Goal: Information Seeking & Learning: Learn about a topic

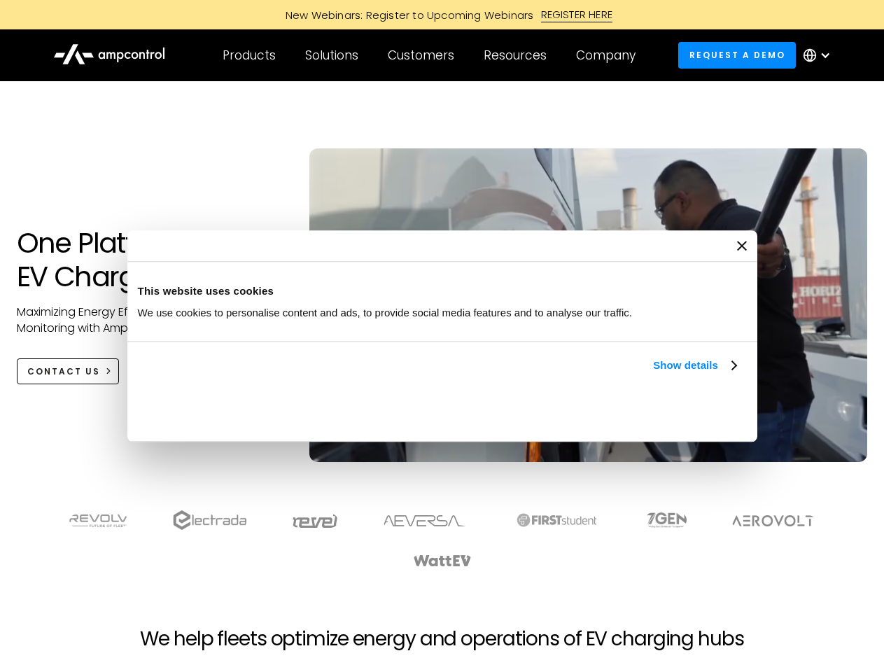
click at [653, 374] on link "Show details" at bounding box center [694, 365] width 83 height 17
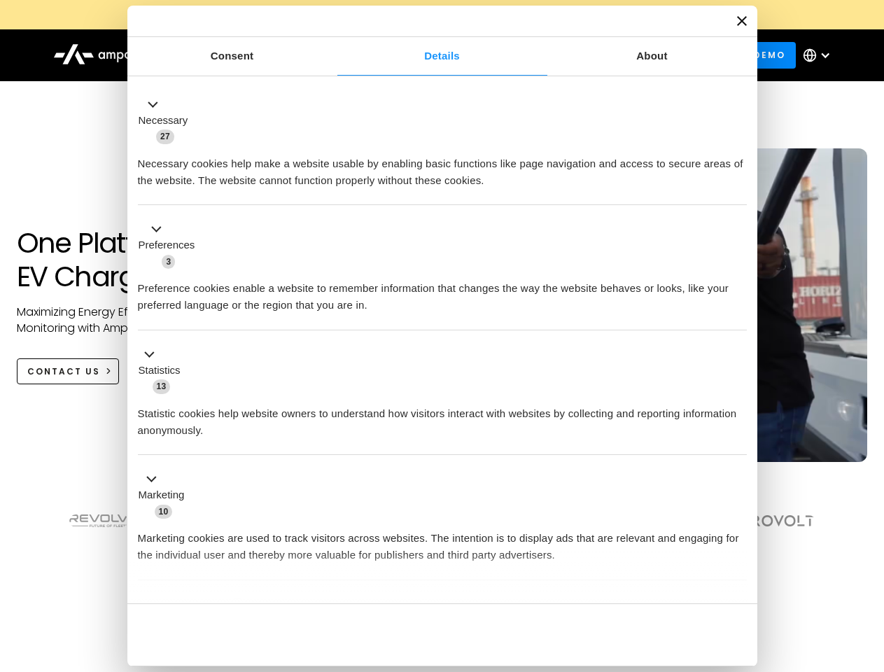
click at [737, 455] on li "Statistics 13 Statistic cookies help website owners to understand how visitors …" at bounding box center [442, 392] width 609 height 125
click at [868, 564] on section at bounding box center [442, 538] width 884 height 87
click at [430, 55] on div "Customers" at bounding box center [421, 55] width 66 height 15
click at [248, 55] on div "Products" at bounding box center [248, 55] width 53 height 15
click at [332, 55] on div "Solutions" at bounding box center [331, 55] width 53 height 15
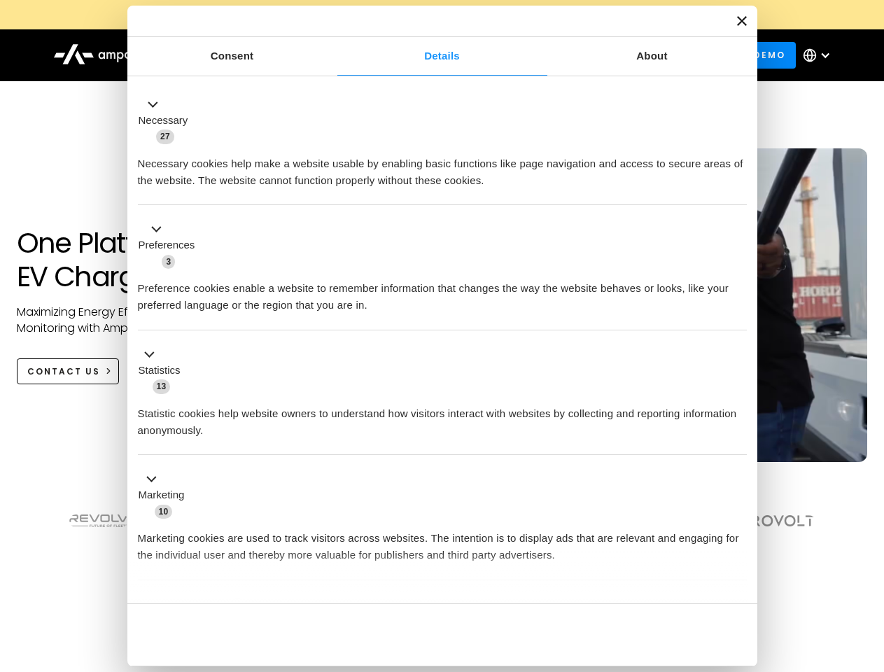
click at [423, 55] on div "Customers" at bounding box center [421, 55] width 66 height 15
click at [518, 55] on div "Resources" at bounding box center [514, 55] width 63 height 15
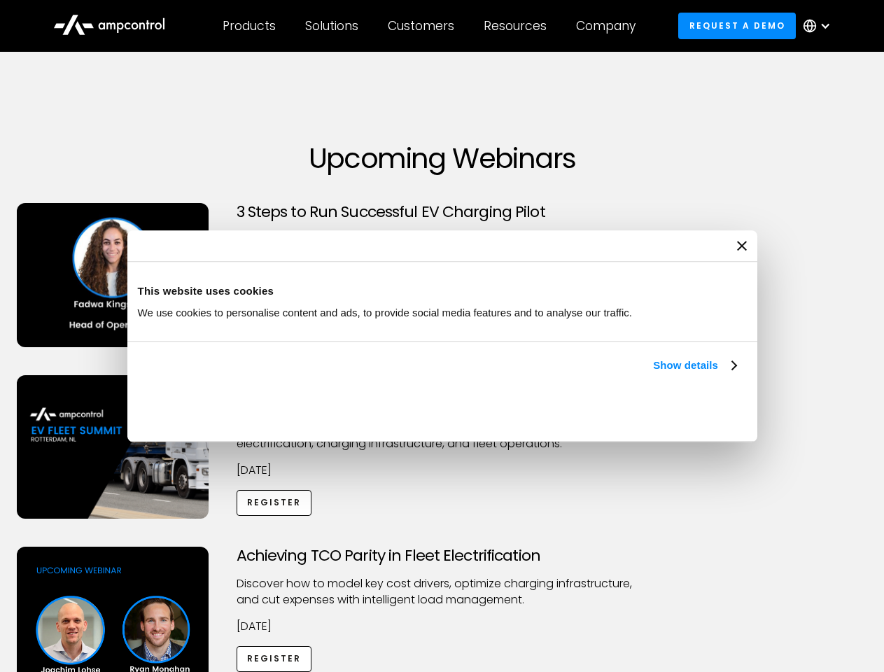
click at [653, 374] on link "Show details" at bounding box center [694, 365] width 83 height 17
click at [0, 0] on div "Necessary cookies help make a website usable by enabling basic functions like p…" at bounding box center [0, 0] width 0 height 0
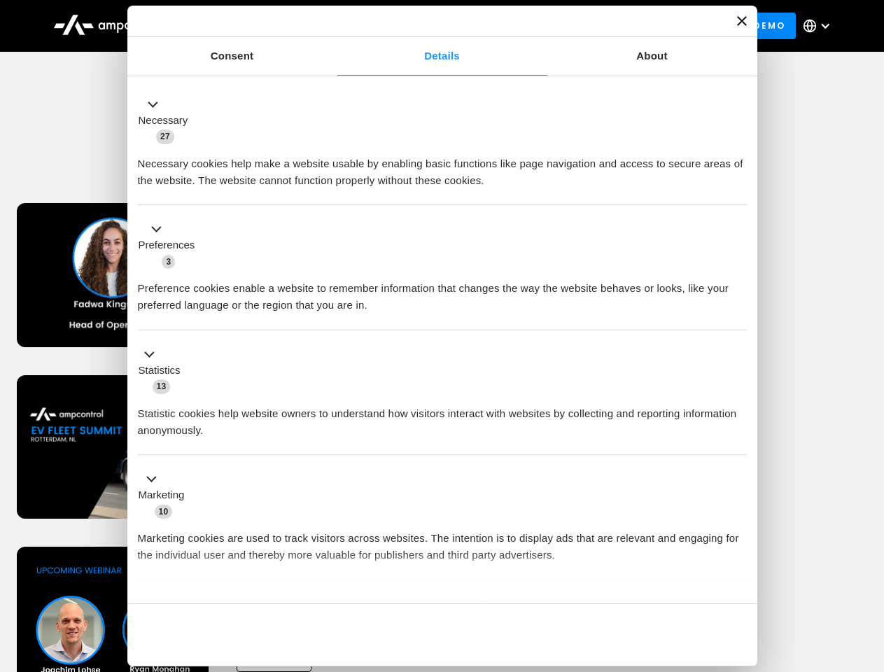
click at [868, 564] on div "Achieving TCO Parity in Fleet Electrification Discover how to model key cost dr…" at bounding box center [442, 656] width 879 height 220
click at [430, 26] on div "Customers" at bounding box center [421, 25] width 66 height 15
click at [248, 26] on div "Products" at bounding box center [248, 25] width 53 height 15
click at [332, 26] on div "Solutions" at bounding box center [331, 25] width 53 height 15
click at [423, 26] on div "Customers" at bounding box center [421, 25] width 66 height 15
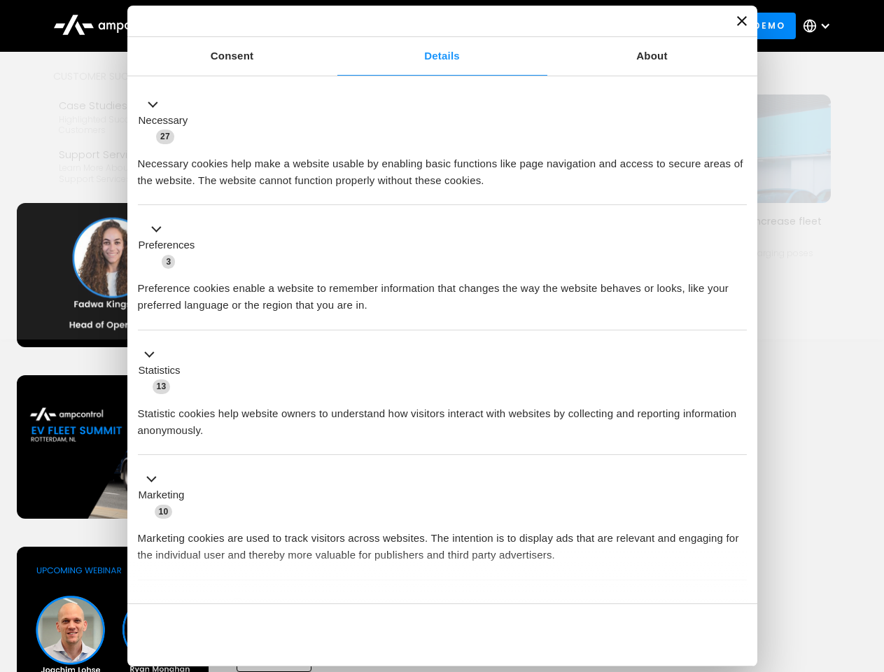
click at [518, 26] on div "Resources" at bounding box center [514, 25] width 63 height 15
click at [610, 26] on div "Company" at bounding box center [605, 25] width 59 height 15
click at [820, 26] on div at bounding box center [824, 25] width 11 height 11
